Goal: Task Accomplishment & Management: Manage account settings

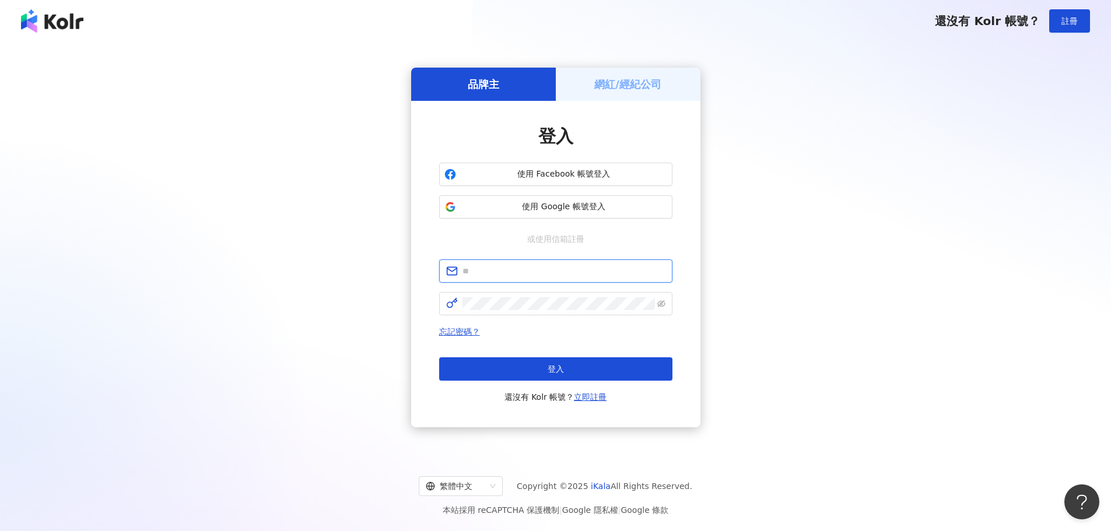
click at [533, 273] on input "text" at bounding box center [564, 271] width 203 height 13
click at [455, 331] on link "忘記密碼？" at bounding box center [459, 331] width 41 height 9
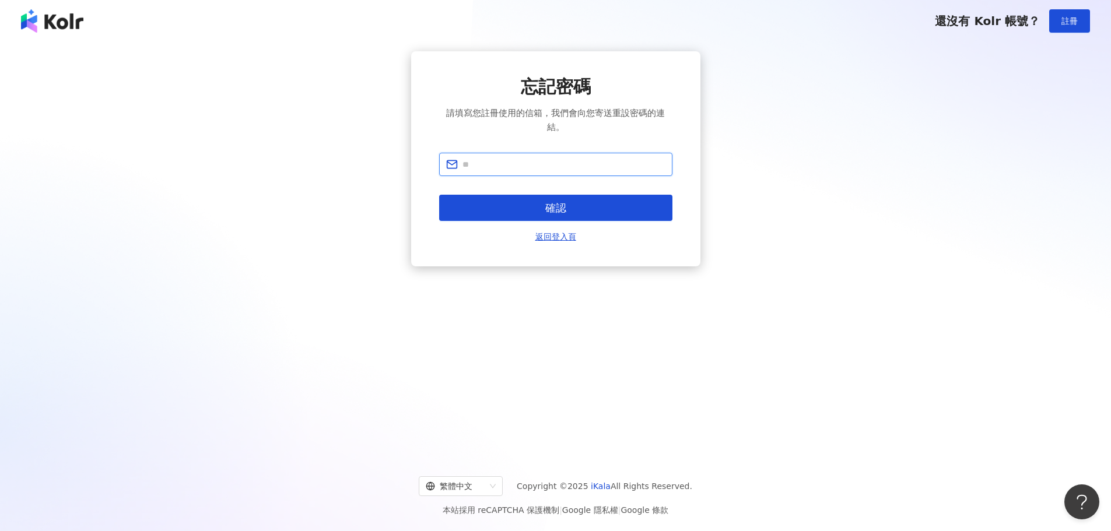
click at [504, 162] on input "text" at bounding box center [564, 164] width 203 height 13
type input "**********"
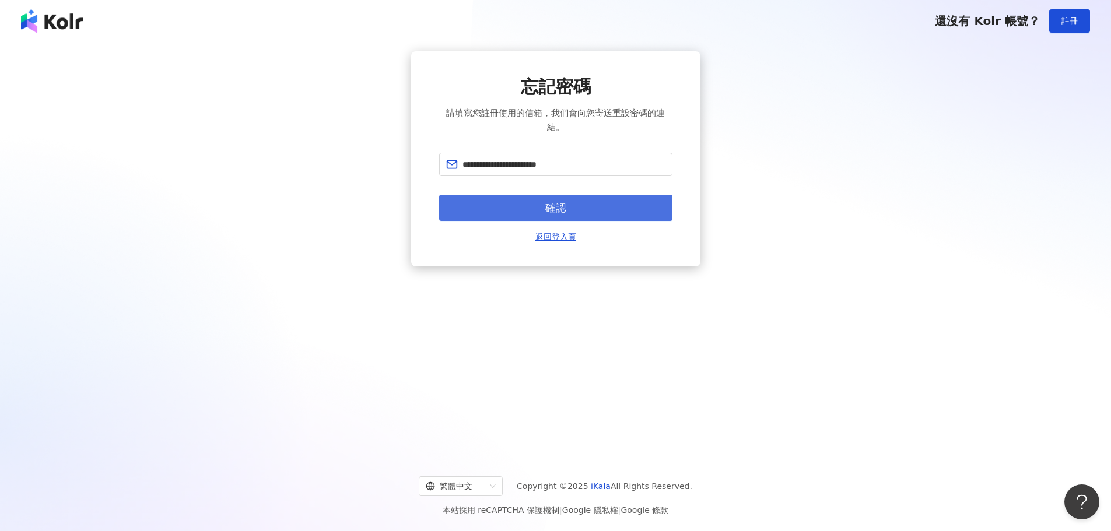
click at [534, 208] on button "確認" at bounding box center [555, 208] width 233 height 26
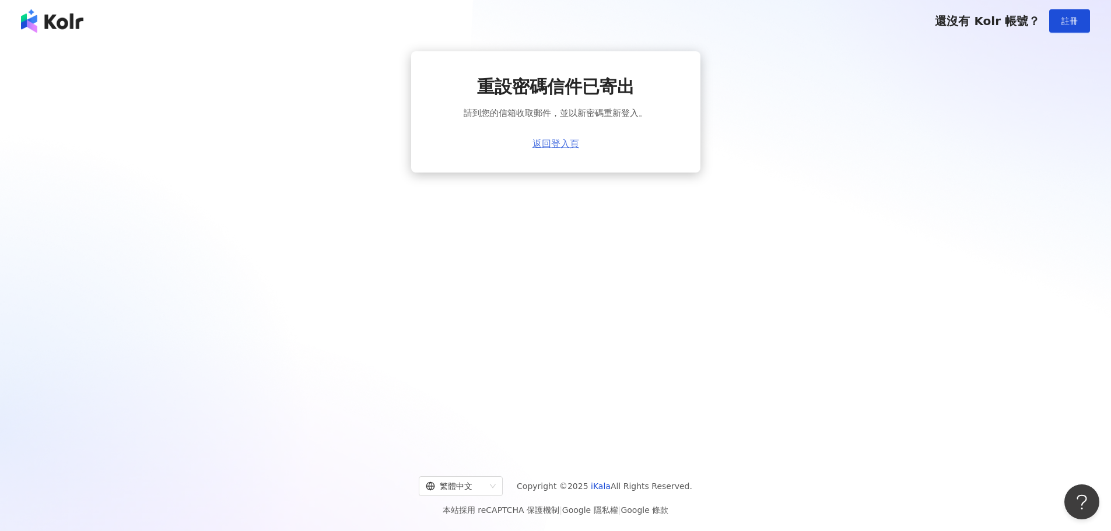
click at [563, 139] on link "返回登入頁" at bounding box center [556, 144] width 47 height 11
